Goal: Task Accomplishment & Management: Complete application form

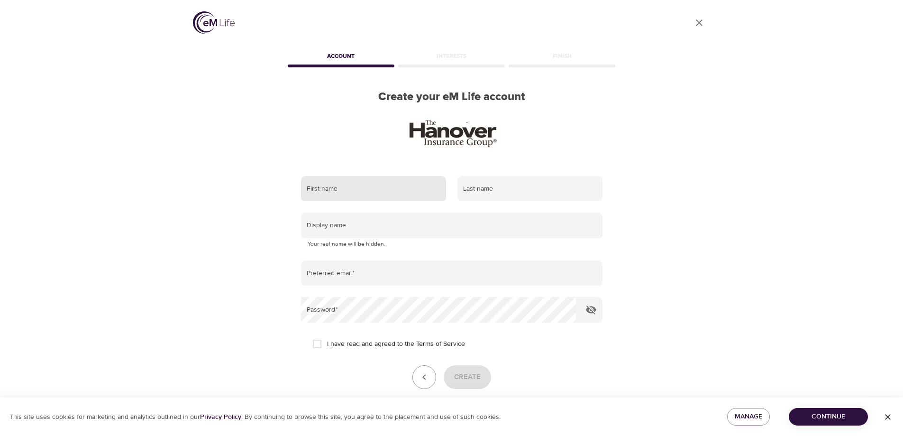
click at [313, 184] on input "text" at bounding box center [373, 189] width 145 height 26
type input "[PERSON_NAME]"
type input "Cudahy"
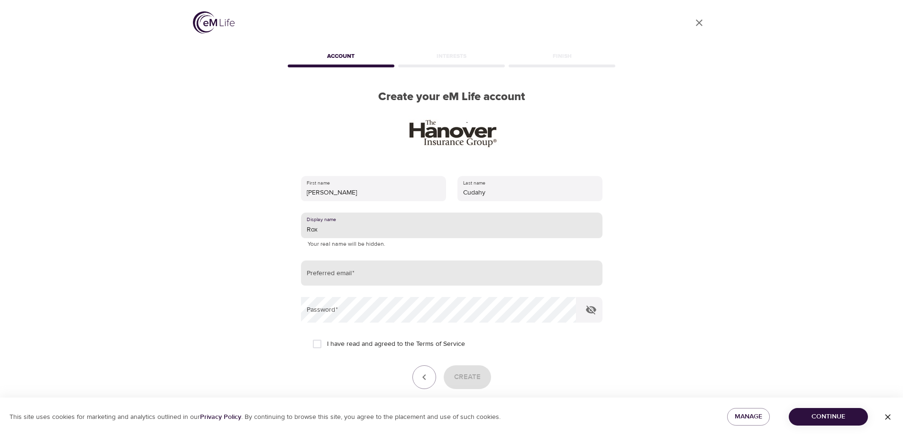
type input "Rox"
click at [376, 270] on input "email" at bounding box center [452, 273] width 302 height 26
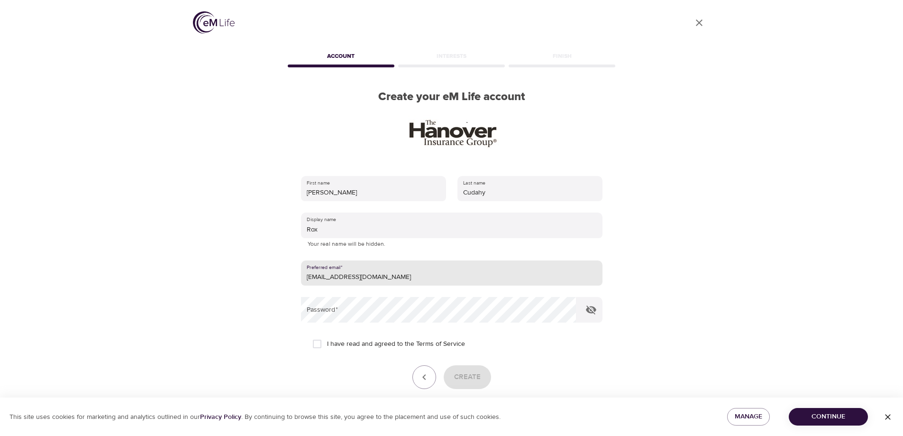
type input "[EMAIL_ADDRESS][DOMAIN_NAME]"
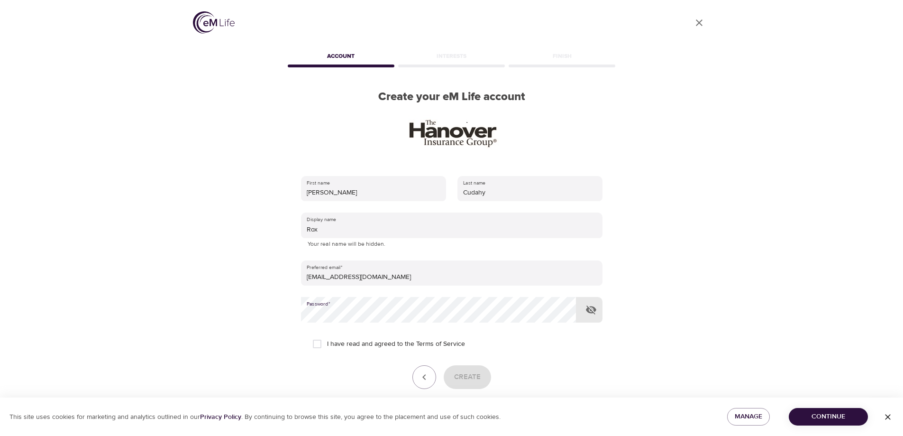
click at [595, 312] on icon "button" at bounding box center [591, 309] width 11 height 11
click at [668, 362] on div "User Profile Account Interests Finish Create your eM Life account First name [P…" at bounding box center [452, 218] width 541 height 436
click at [316, 344] on input "I have read and agreed to the Terms of Service" at bounding box center [317, 344] width 20 height 20
checkbox input "true"
click at [460, 378] on span "Create" at bounding box center [467, 377] width 27 height 12
